Goal: Navigation & Orientation: Find specific page/section

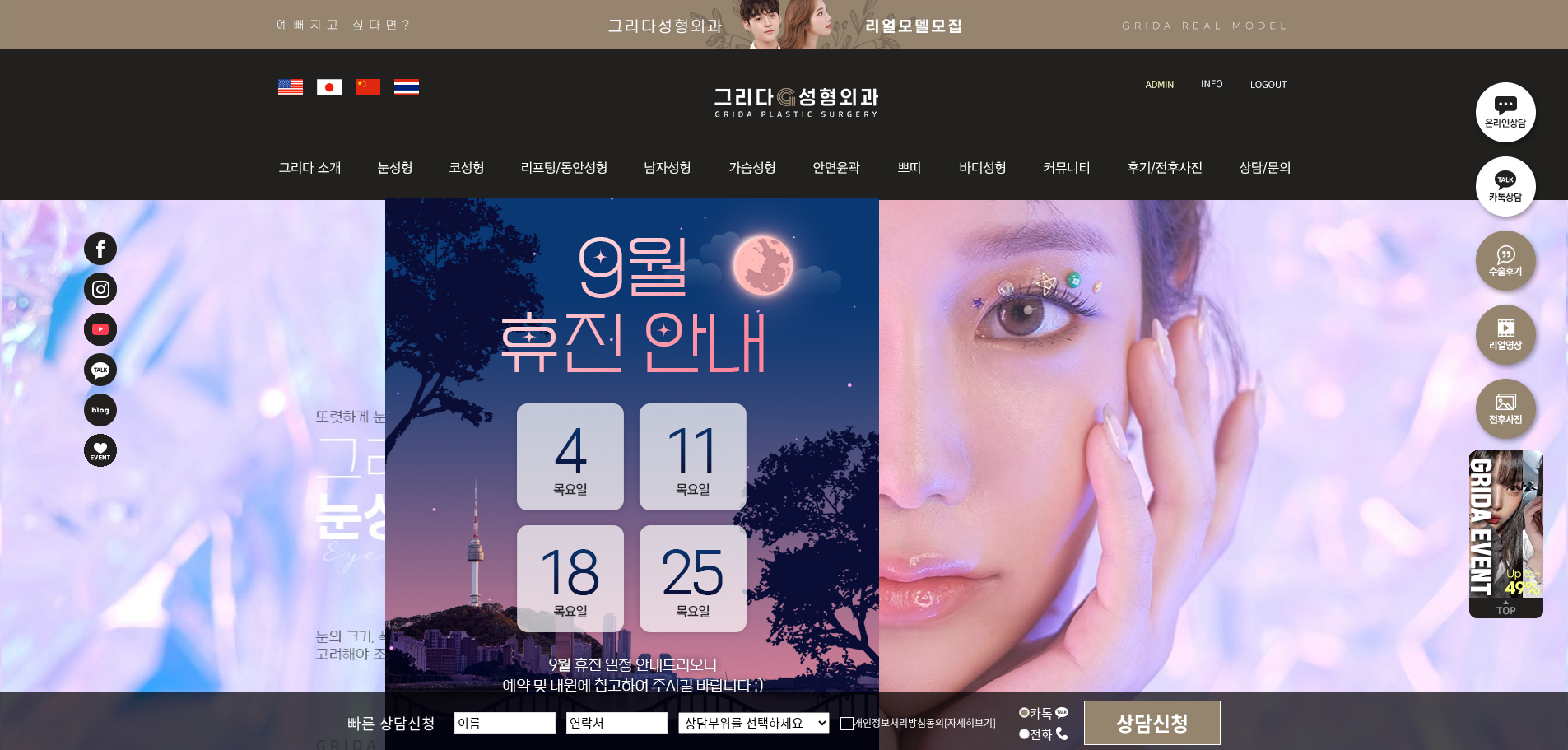
click at [1130, 82] on ul at bounding box center [1214, 75] width 169 height 35
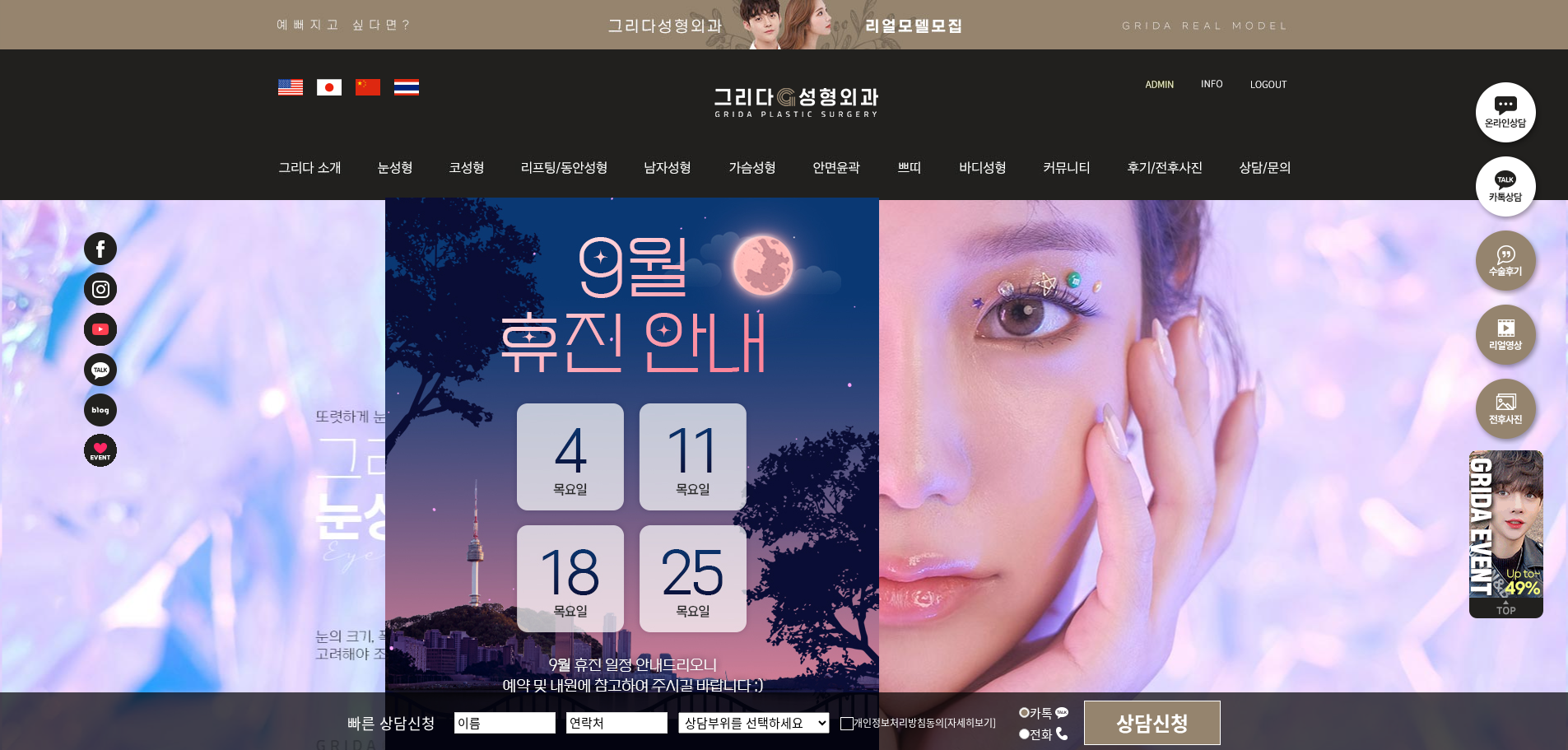
click at [1160, 83] on img at bounding box center [1160, 84] width 28 height 9
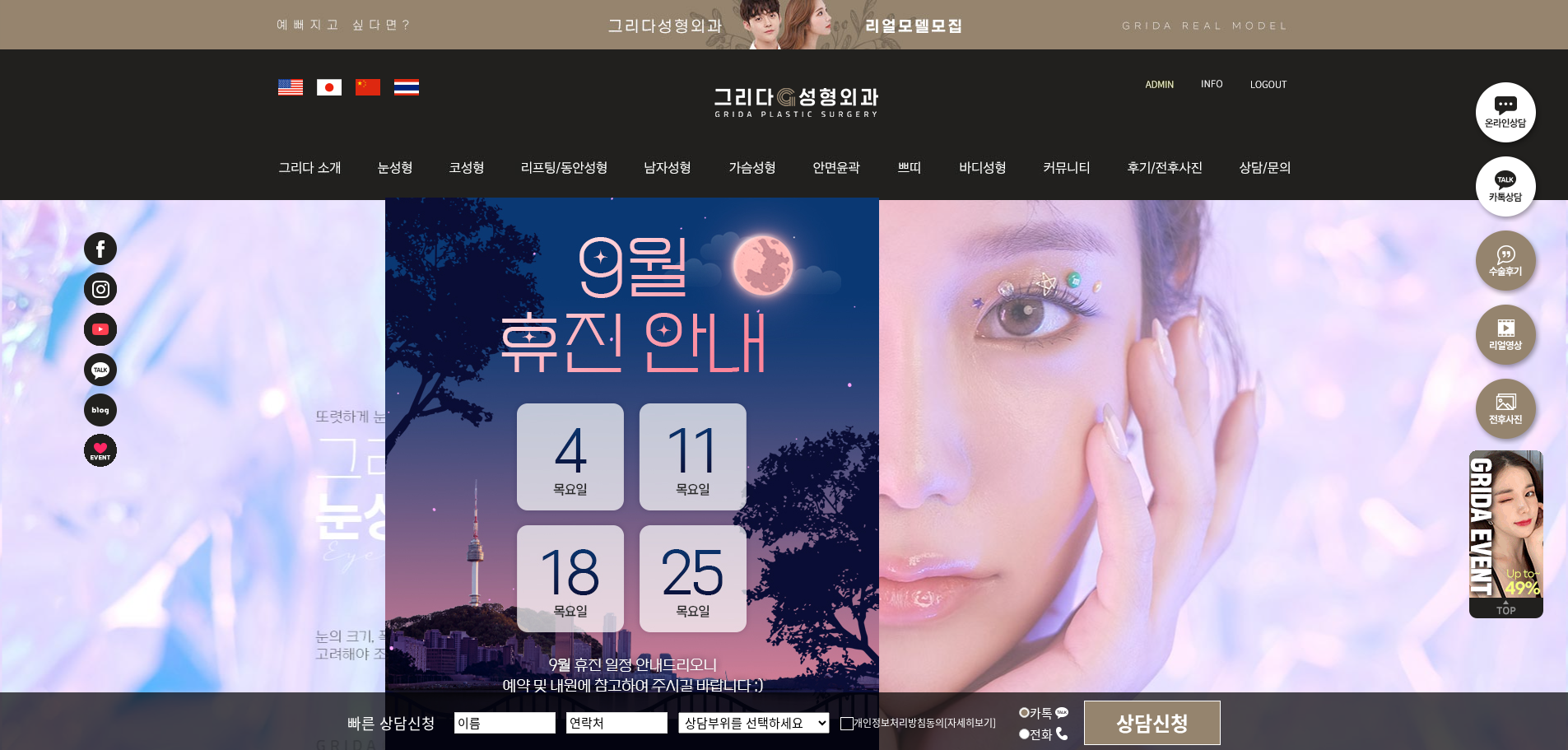
click at [1155, 76] on link at bounding box center [1161, 69] width 47 height 23
